Goal: Task Accomplishment & Management: Complete application form

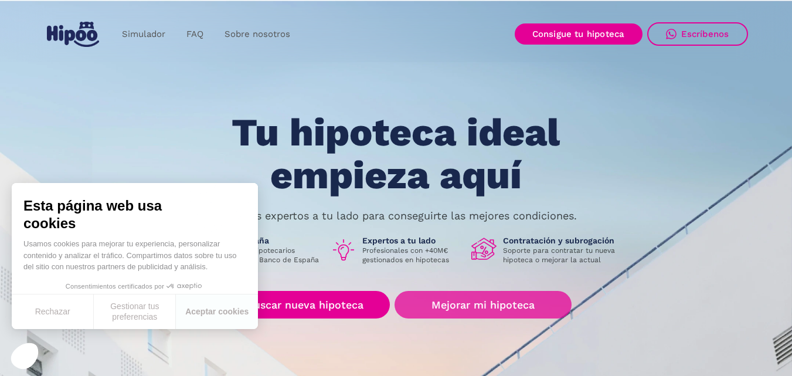
click at [480, 308] on link "Mejorar mi hipoteca" at bounding box center [483, 305] width 177 height 28
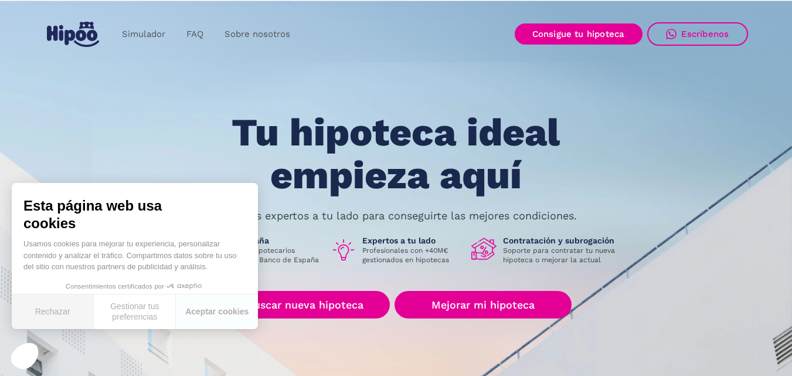
click at [52, 311] on button "Rechazar" at bounding box center [53, 311] width 82 height 35
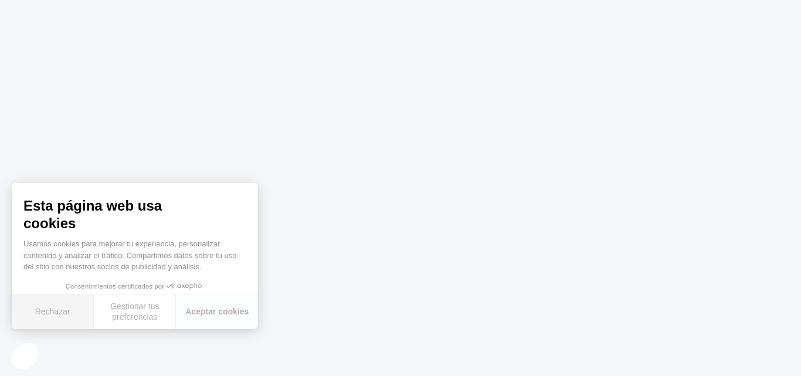
click at [55, 307] on font "Rechazar" at bounding box center [52, 311] width 35 height 9
